Goal: Task Accomplishment & Management: Manage account settings

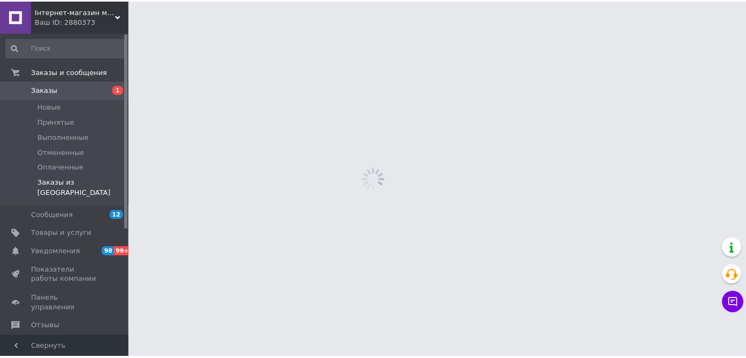
scroll to position [114, 0]
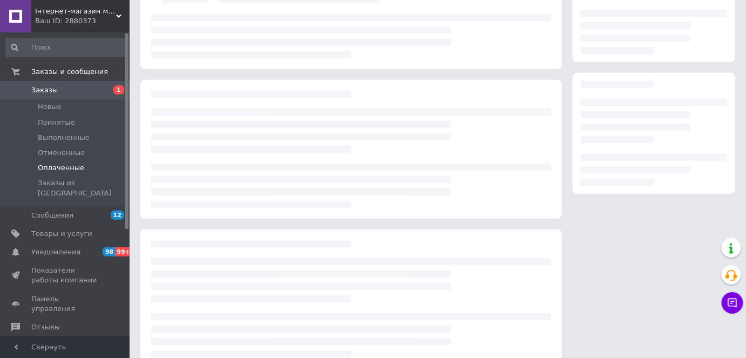
click at [70, 168] on span "Оплаченные" at bounding box center [61, 168] width 46 height 10
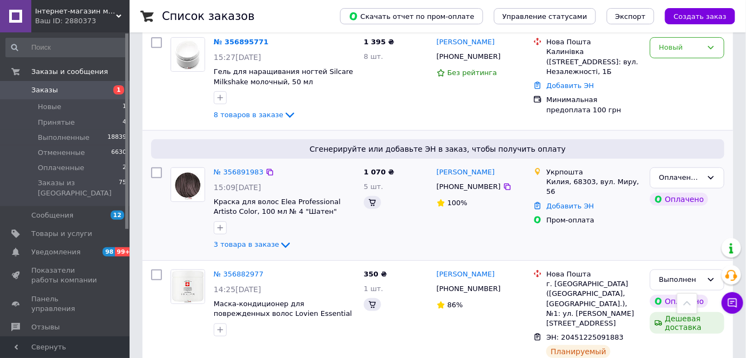
scroll to position [114, 0]
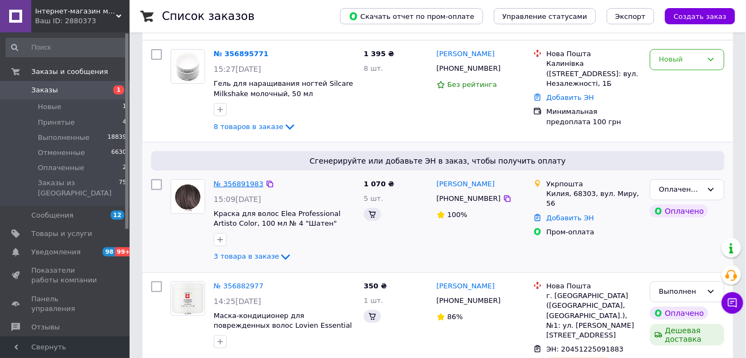
click at [237, 183] on link "№ 356891983" at bounding box center [239, 184] width 50 height 8
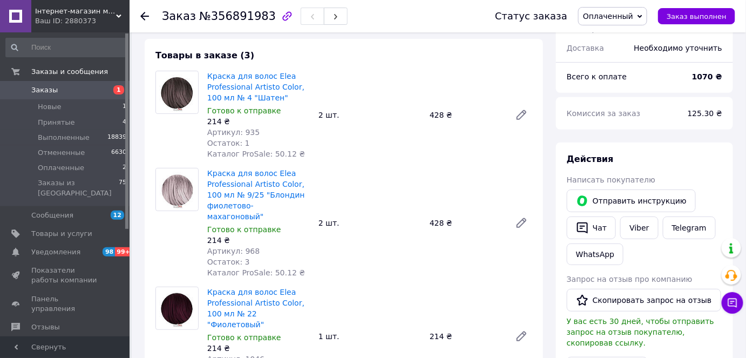
scroll to position [114, 0]
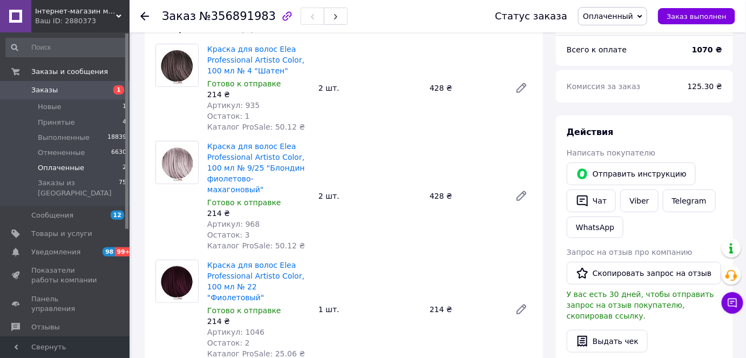
click at [83, 166] on li "Оплаченные 2" at bounding box center [66, 167] width 133 height 15
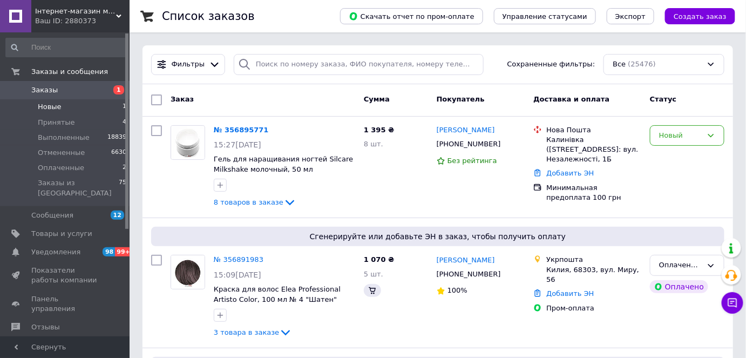
click at [64, 110] on li "Новые 1" at bounding box center [66, 106] width 133 height 15
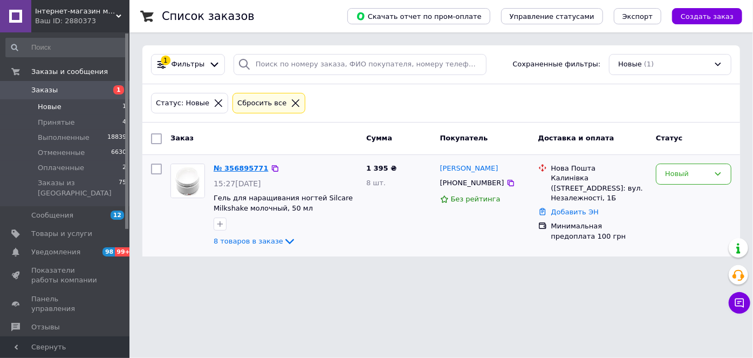
click at [233, 170] on link "№ 356895771" at bounding box center [241, 168] width 55 height 8
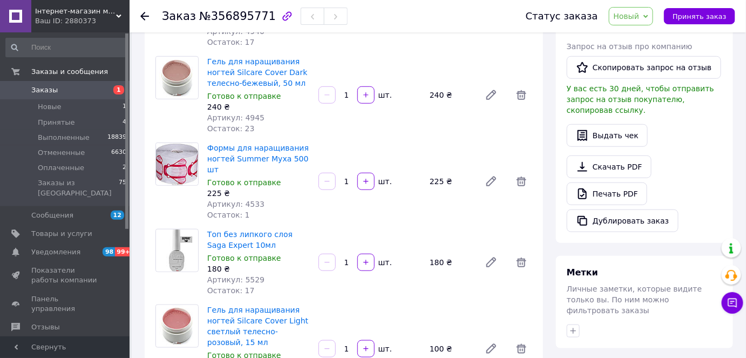
scroll to position [229, 0]
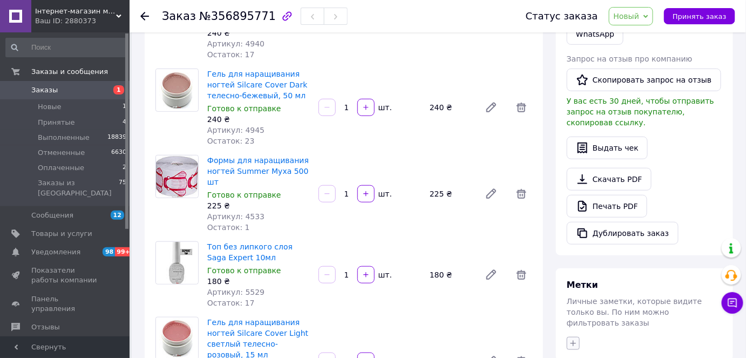
click at [573, 337] on button "button" at bounding box center [573, 343] width 13 height 13
type input "4533"
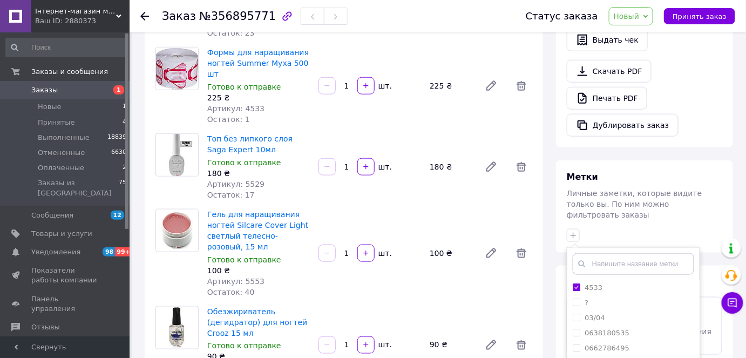
scroll to position [458, 0]
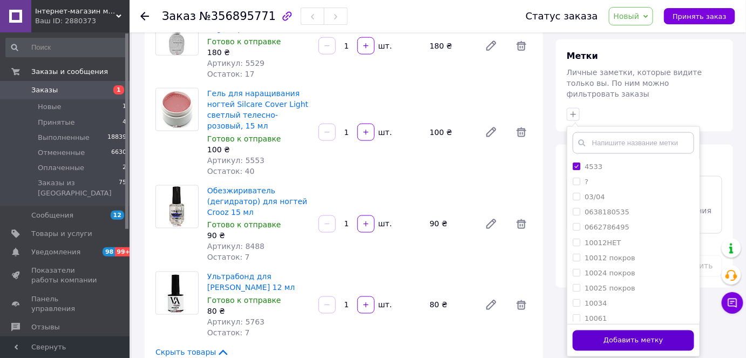
click at [639, 330] on button "Добавить метку" at bounding box center [633, 340] width 121 height 21
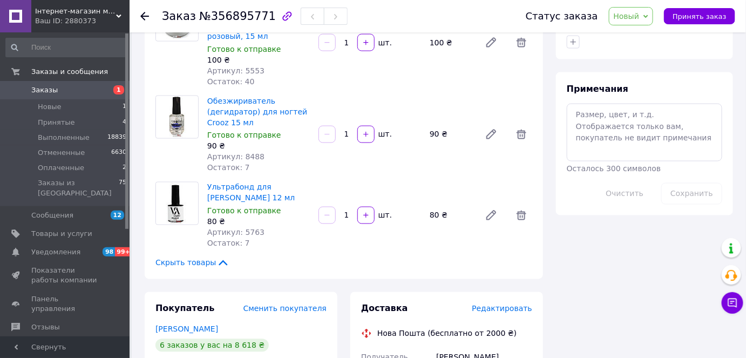
scroll to position [572, 0]
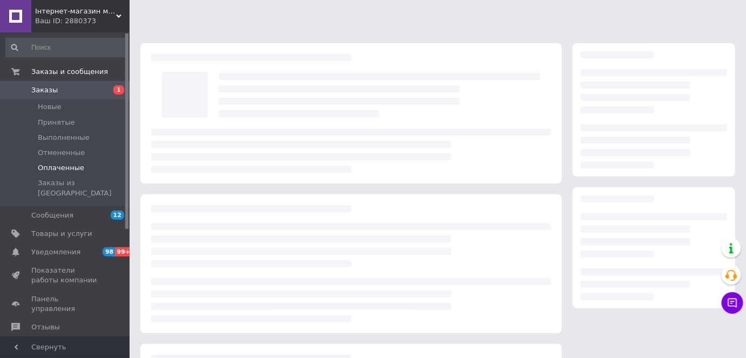
scroll to position [135, 0]
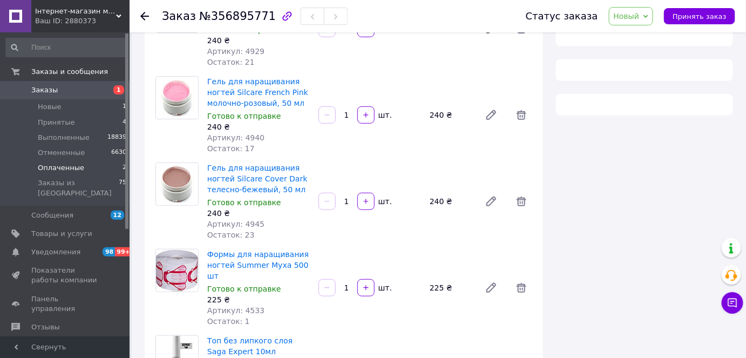
click at [83, 167] on li "Оплаченные 2" at bounding box center [66, 167] width 133 height 15
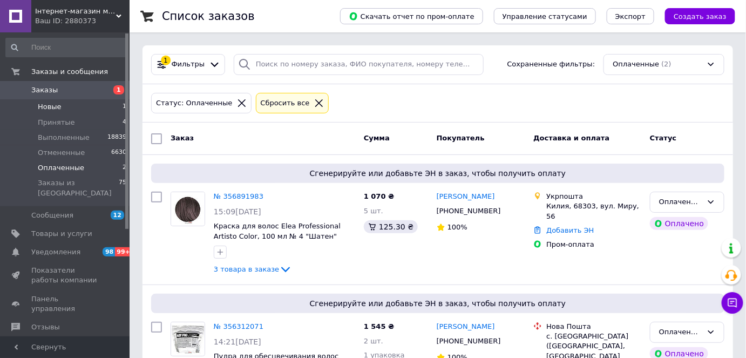
click at [62, 105] on li "Новые 1" at bounding box center [66, 106] width 133 height 15
